Goal: Answer question/provide support

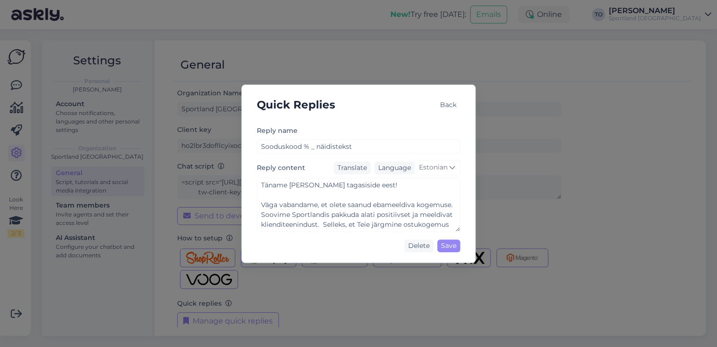
scroll to position [246, 0]
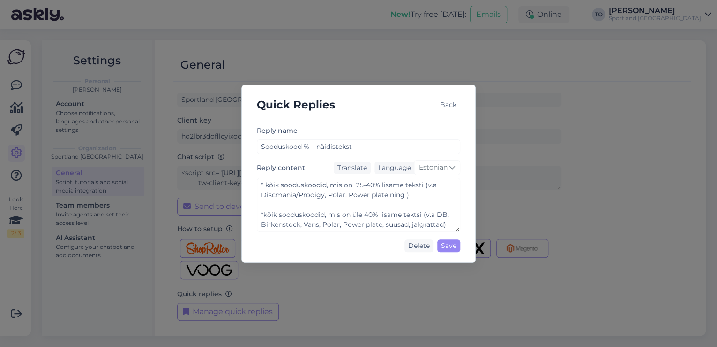
click at [450, 105] on div "Back" at bounding box center [449, 104] width 24 height 13
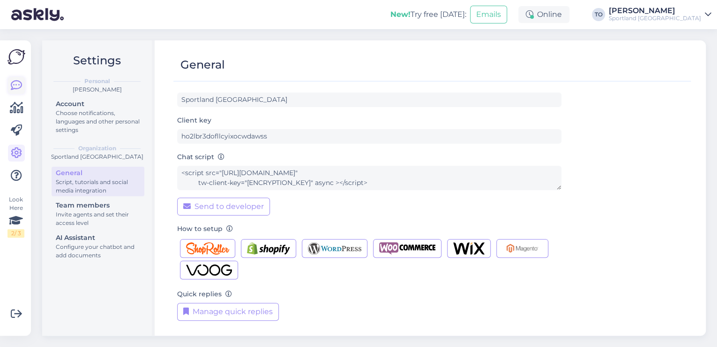
click at [18, 84] on icon at bounding box center [16, 85] width 11 height 11
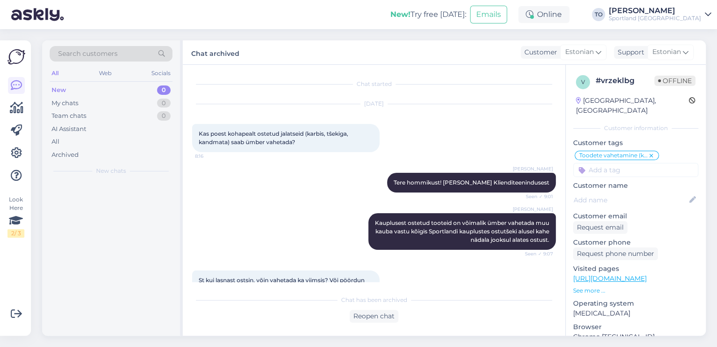
scroll to position [156, 0]
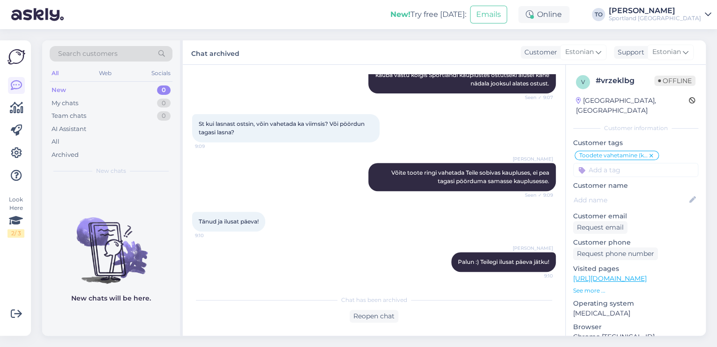
click at [698, 14] on div "[PERSON_NAME]" at bounding box center [655, 11] width 92 height 8
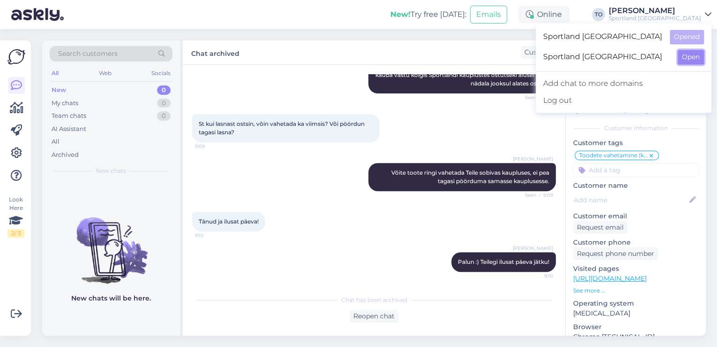
click at [698, 56] on button "Open" at bounding box center [691, 57] width 26 height 15
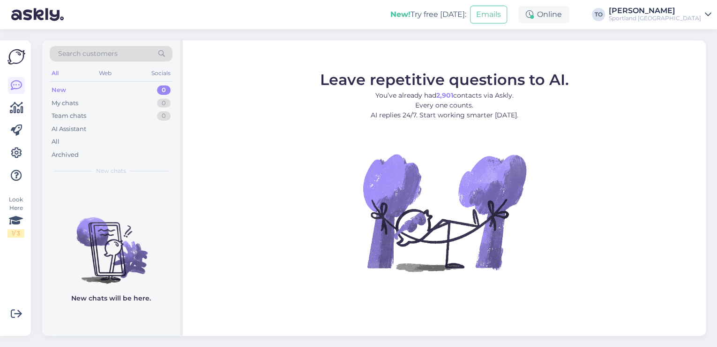
click at [688, 20] on div "Sportland [GEOGRAPHIC_DATA]" at bounding box center [655, 19] width 92 height 8
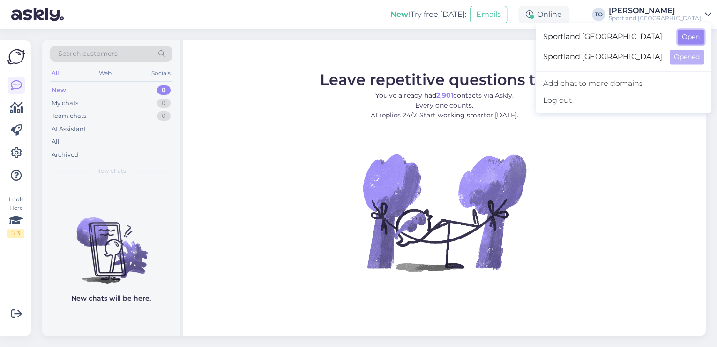
click at [694, 38] on button "Open" at bounding box center [691, 37] width 26 height 15
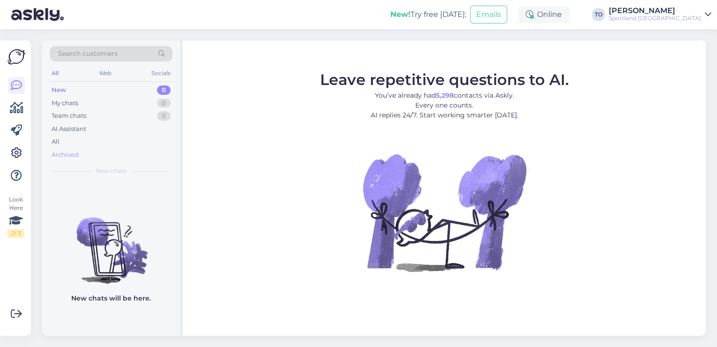
click at [83, 155] on div "Archived" at bounding box center [111, 154] width 123 height 13
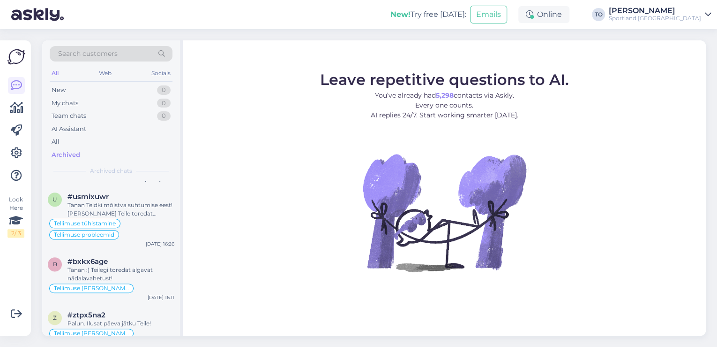
scroll to position [600, 0]
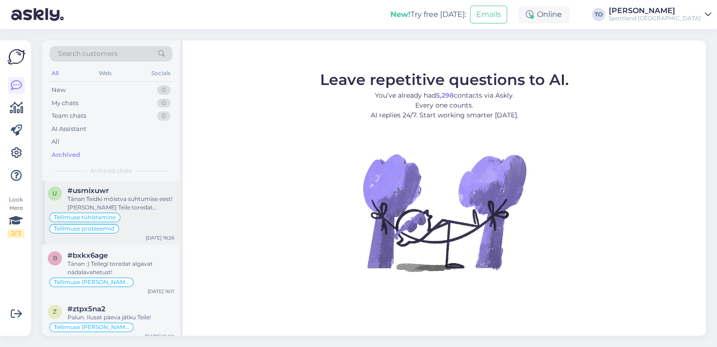
click at [149, 206] on div "Tänan Teidki mõistva suhtumise eest! [PERSON_NAME] Teile toredat algavat nädala…" at bounding box center [121, 203] width 107 height 17
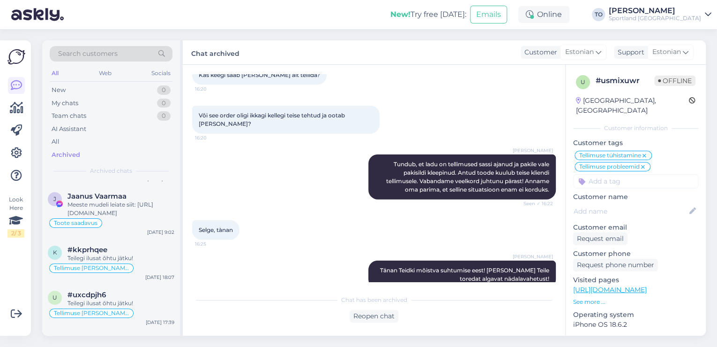
scroll to position [263, 0]
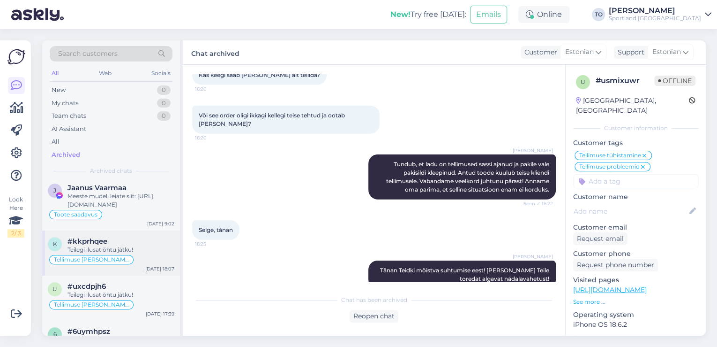
click at [148, 255] on div "Tellimuse [PERSON_NAME] info" at bounding box center [111, 259] width 127 height 11
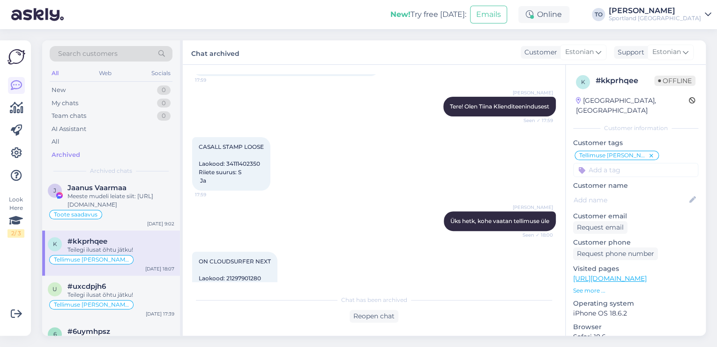
scroll to position [0, 0]
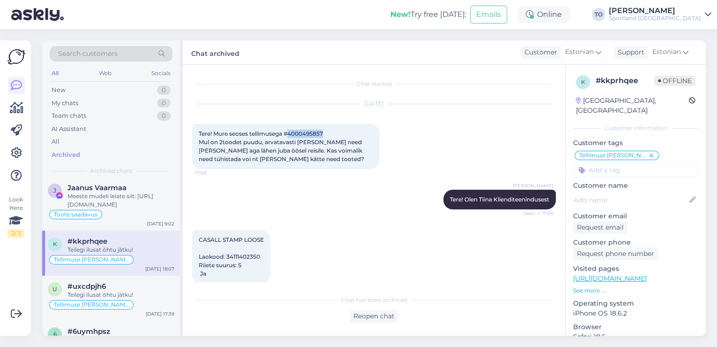
drag, startPoint x: 291, startPoint y: 133, endPoint x: 328, endPoint y: 131, distance: 37.6
click at [328, 131] on div "Tere! Mure seoses tellimusega #4000495857 Mul on 2toodet puudu, arvatavasti [PE…" at bounding box center [286, 146] width 188 height 45
copy span "4000495857"
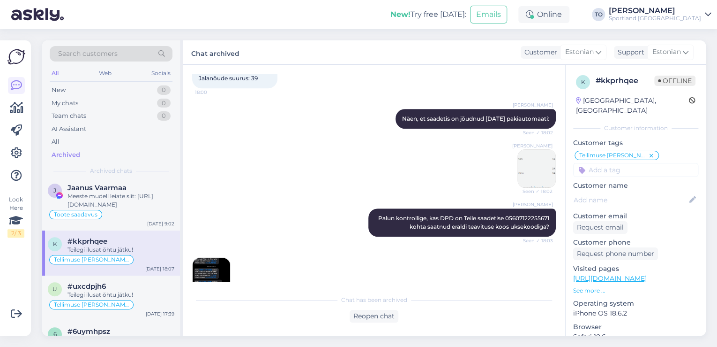
scroll to position [338, 0]
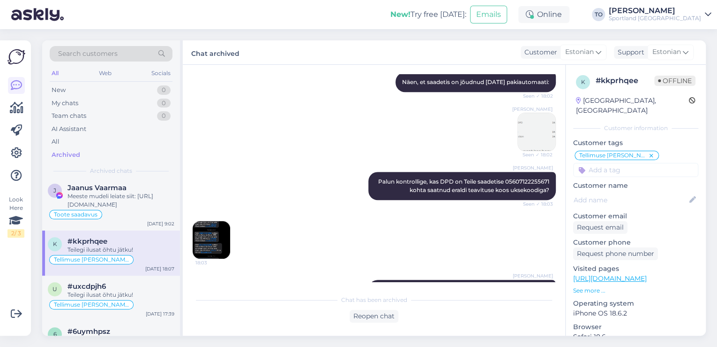
click at [531, 122] on img at bounding box center [537, 132] width 38 height 38
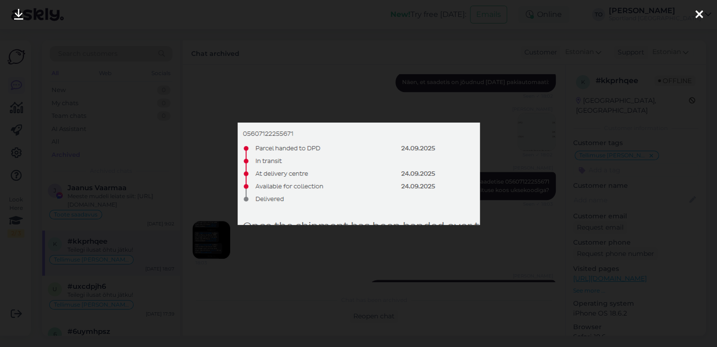
click at [701, 13] on icon at bounding box center [700, 15] width 8 height 12
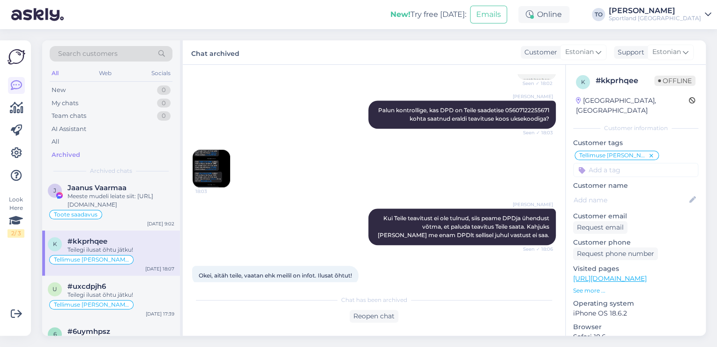
scroll to position [313, 0]
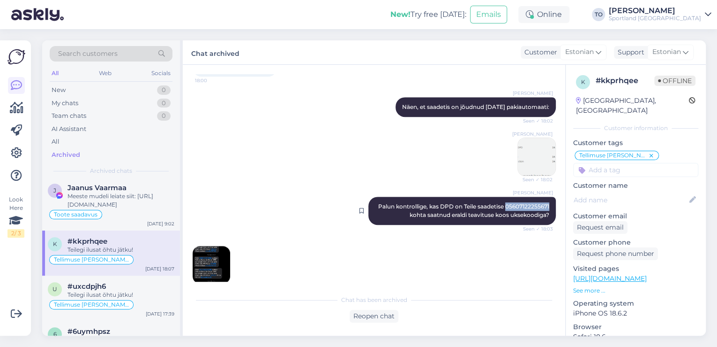
drag, startPoint x: 499, startPoint y: 204, endPoint x: 543, endPoint y: 204, distance: 44.1
click at [543, 204] on span "Palun kontrollige, kas DPD on Teile saadetise 05607122255671 kohta saatnud eral…" at bounding box center [464, 210] width 173 height 15
copy span "05607122255671"
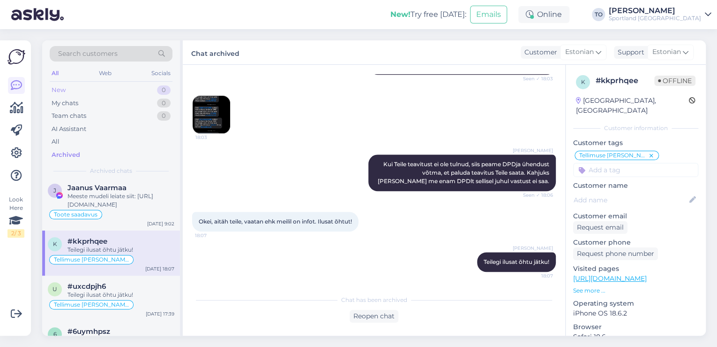
click at [89, 85] on div "New 0" at bounding box center [111, 89] width 123 height 13
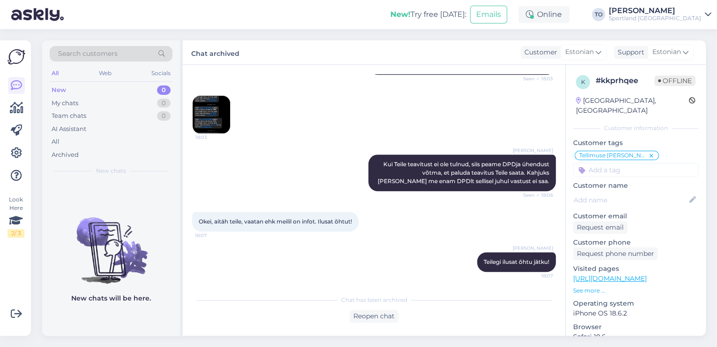
click at [682, 12] on div "[PERSON_NAME]" at bounding box center [655, 11] width 92 height 8
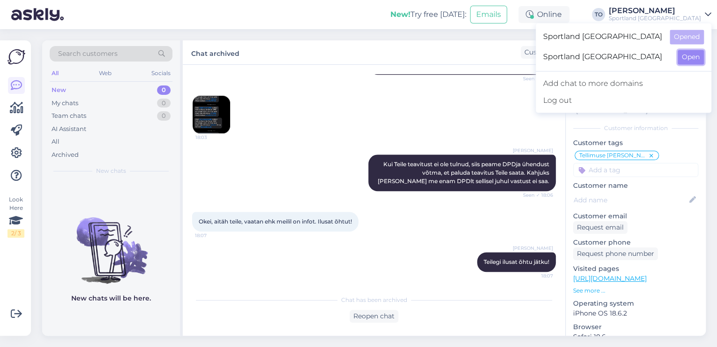
click at [689, 55] on button "Open" at bounding box center [691, 57] width 26 height 15
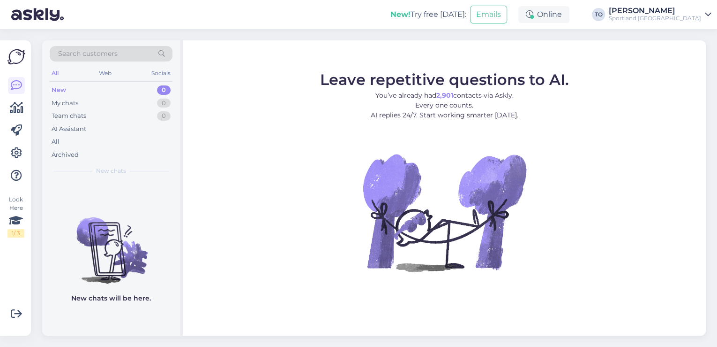
click at [694, 15] on div "Sportland [GEOGRAPHIC_DATA]" at bounding box center [655, 19] width 92 height 8
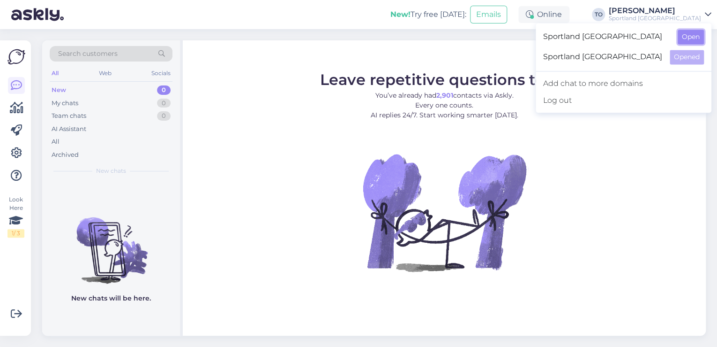
click at [692, 43] on button "Open" at bounding box center [691, 37] width 26 height 15
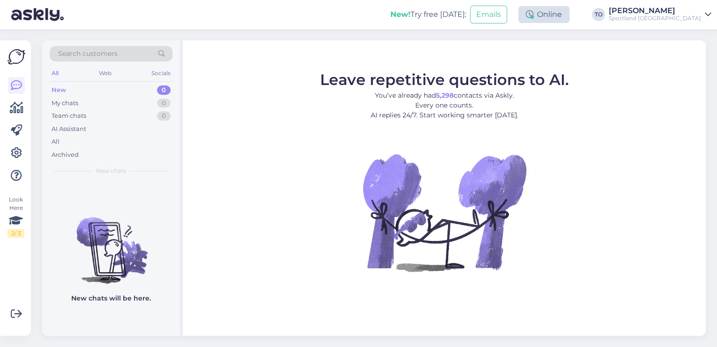
click at [570, 15] on div "Online" at bounding box center [544, 14] width 51 height 17
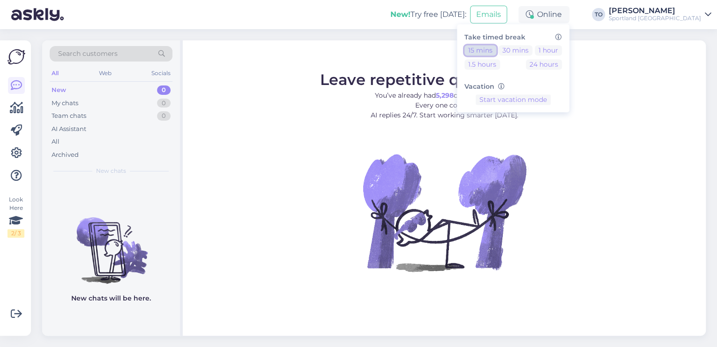
drag, startPoint x: 531, startPoint y: 53, endPoint x: 598, endPoint y: 34, distance: 70.1
click at [497, 53] on button "15 mins" at bounding box center [481, 50] width 32 height 10
click at [677, 19] on div "Sportland [GEOGRAPHIC_DATA]" at bounding box center [655, 19] width 92 height 8
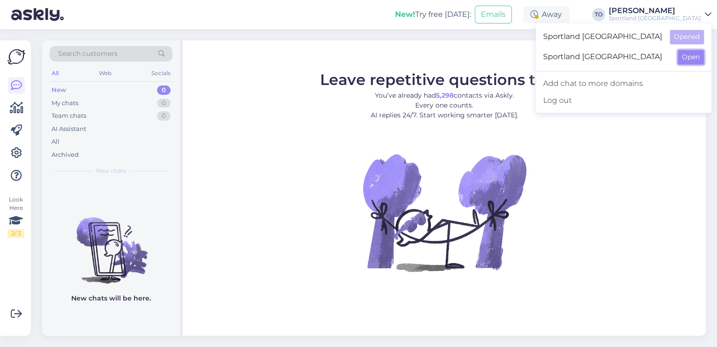
click at [679, 60] on button "Open" at bounding box center [691, 57] width 26 height 15
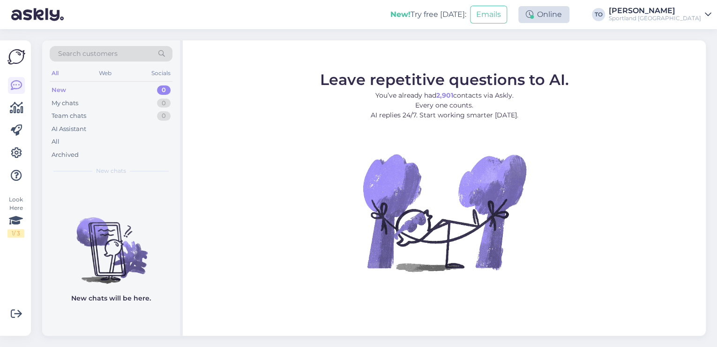
click at [566, 17] on div "Online" at bounding box center [544, 14] width 51 height 17
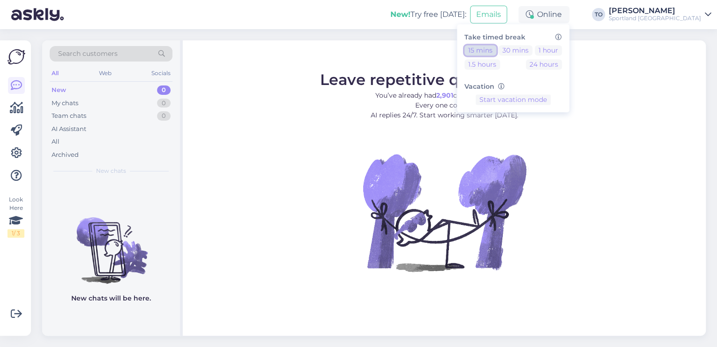
click at [497, 49] on button "15 mins" at bounding box center [481, 50] width 32 height 10
click at [534, 127] on button "End break" at bounding box center [513, 129] width 40 height 10
click at [694, 17] on div "Sportland [GEOGRAPHIC_DATA]" at bounding box center [655, 19] width 92 height 8
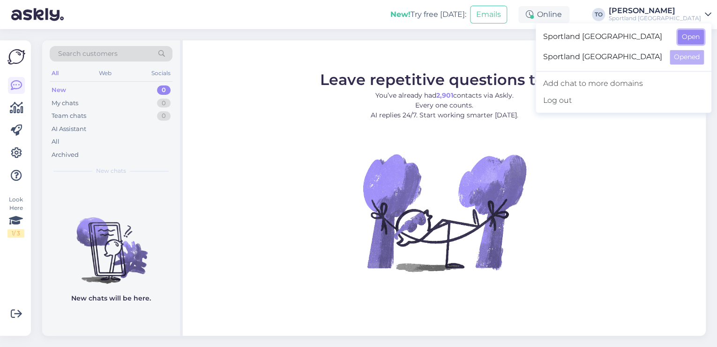
click at [693, 35] on button "Open" at bounding box center [691, 37] width 26 height 15
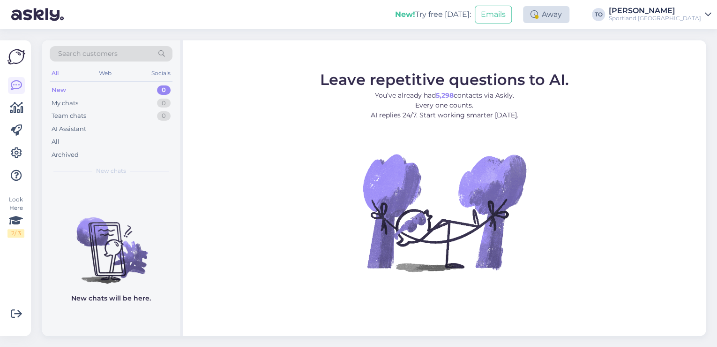
click at [570, 15] on div "Away" at bounding box center [546, 14] width 46 height 17
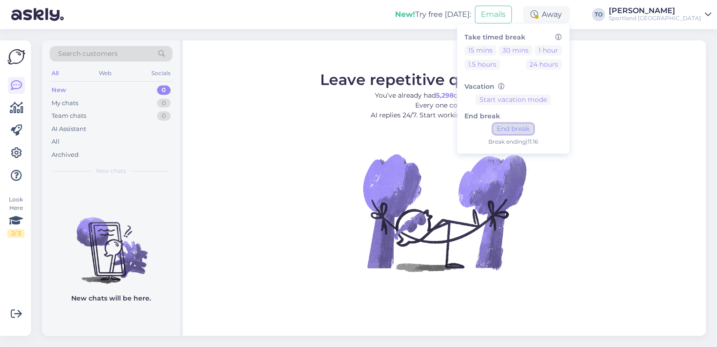
click at [534, 129] on button "End break" at bounding box center [513, 129] width 40 height 10
click at [533, 49] on button "30 mins" at bounding box center [516, 50] width 34 height 10
click at [691, 15] on div "Sportland [GEOGRAPHIC_DATA]" at bounding box center [655, 19] width 92 height 8
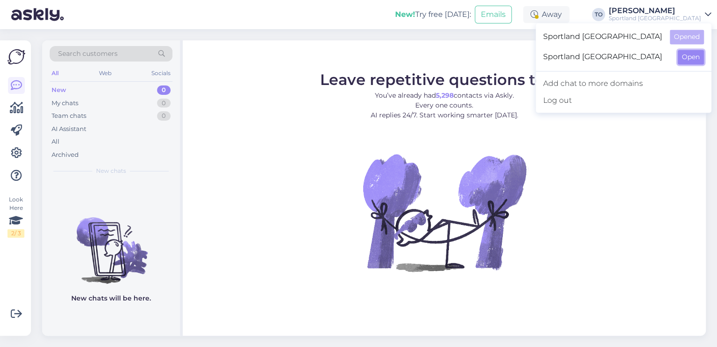
click at [682, 55] on button "Open" at bounding box center [691, 57] width 26 height 15
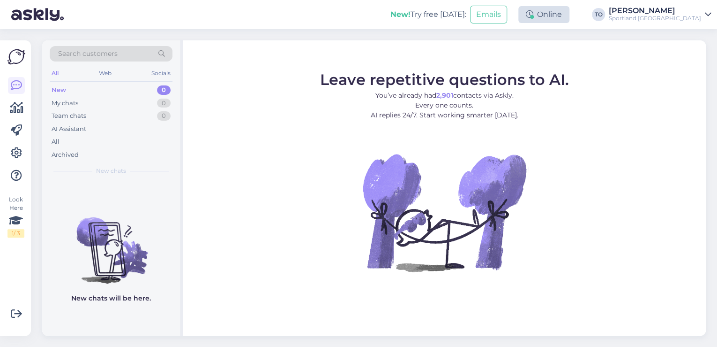
click at [570, 18] on div "Online" at bounding box center [544, 14] width 51 height 17
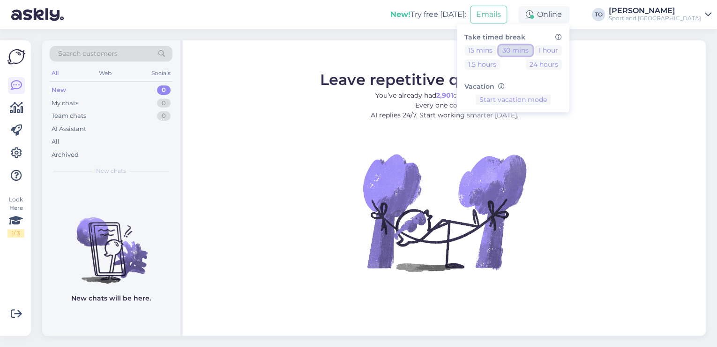
click at [533, 48] on button "30 mins" at bounding box center [516, 50] width 34 height 10
click at [280, 15] on div "New! Try free [DATE]: Emails Away Take timed break 15 mins 30 mins 1 hour 1.5 h…" at bounding box center [358, 14] width 717 height 29
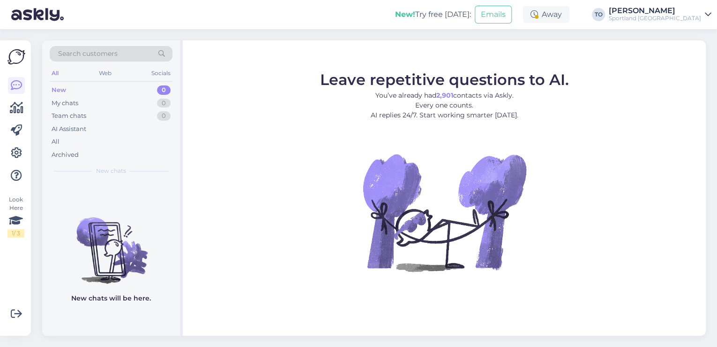
click at [685, 23] on div "New! Try free [DATE]: Emails Away Take timed break 15 mins 30 mins 1 hour 1.5 h…" at bounding box center [358, 14] width 717 height 29
click at [686, 17] on div "Sportland [GEOGRAPHIC_DATA]" at bounding box center [655, 19] width 92 height 8
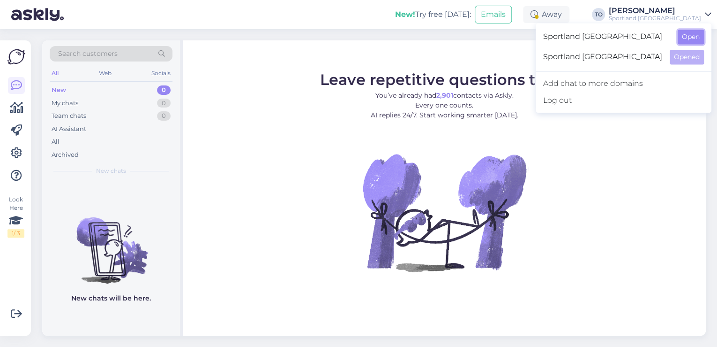
click at [694, 36] on button "Open" at bounding box center [691, 37] width 26 height 15
